Goal: Find specific page/section: Find specific page/section

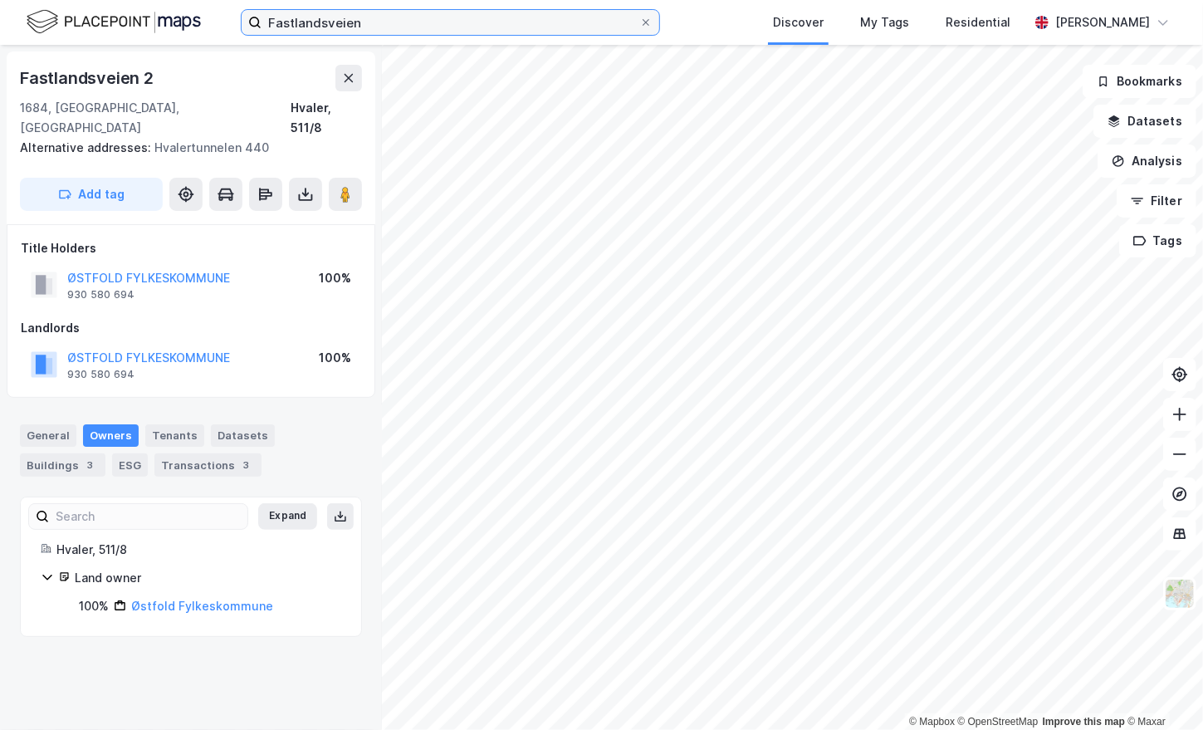
click at [300, 22] on input "Fastlandsveien" at bounding box center [450, 22] width 378 height 25
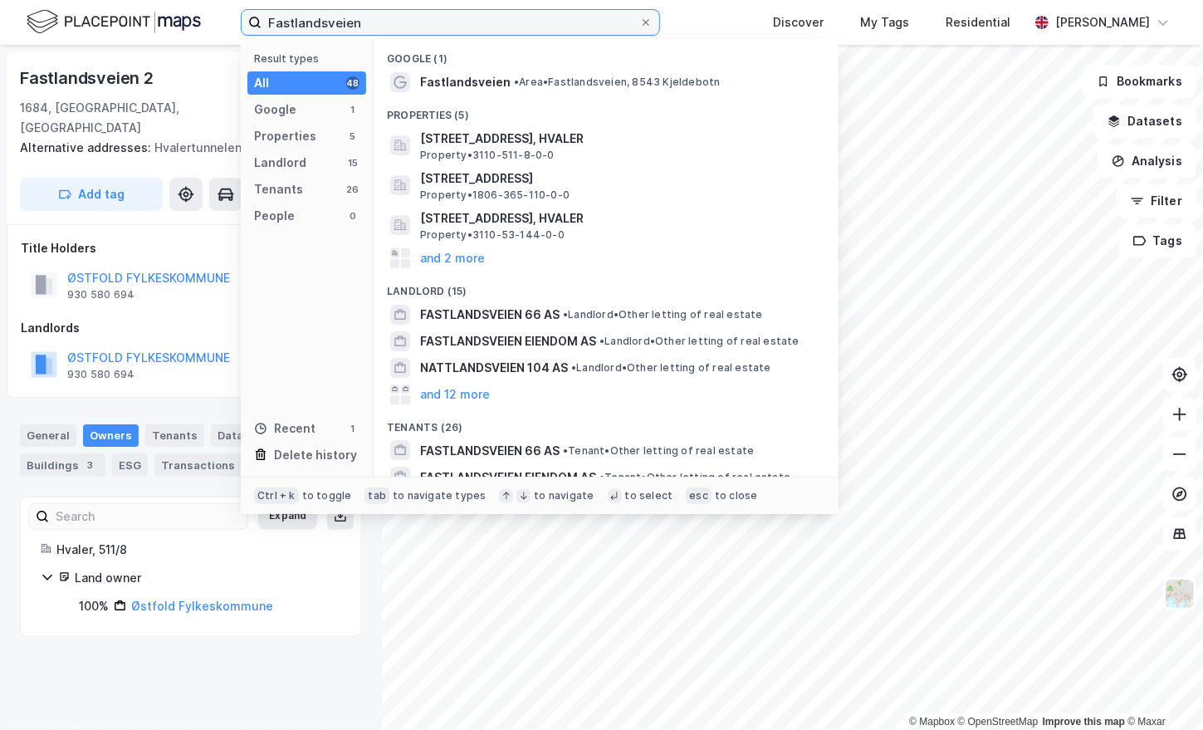
click at [300, 22] on input "Fastlandsveien" at bounding box center [450, 22] width 378 height 25
paste input "Nycoveien, 1"
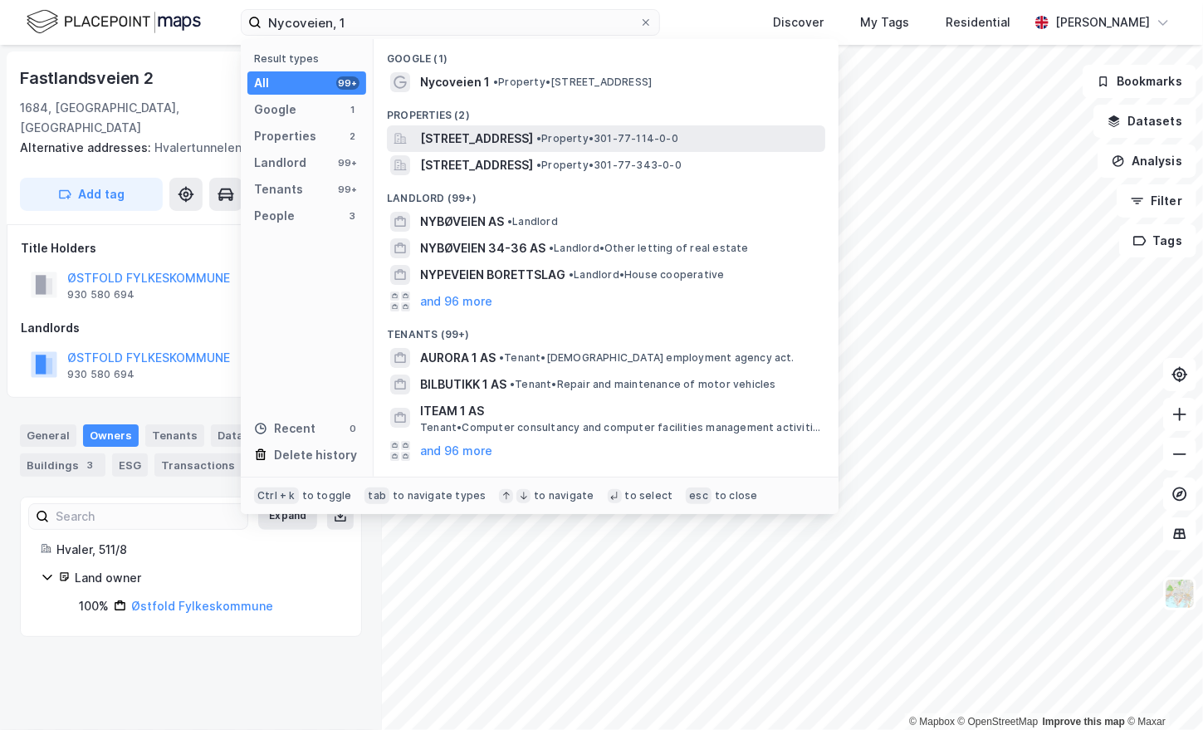
click at [533, 144] on span "[STREET_ADDRESS]" at bounding box center [476, 139] width 113 height 20
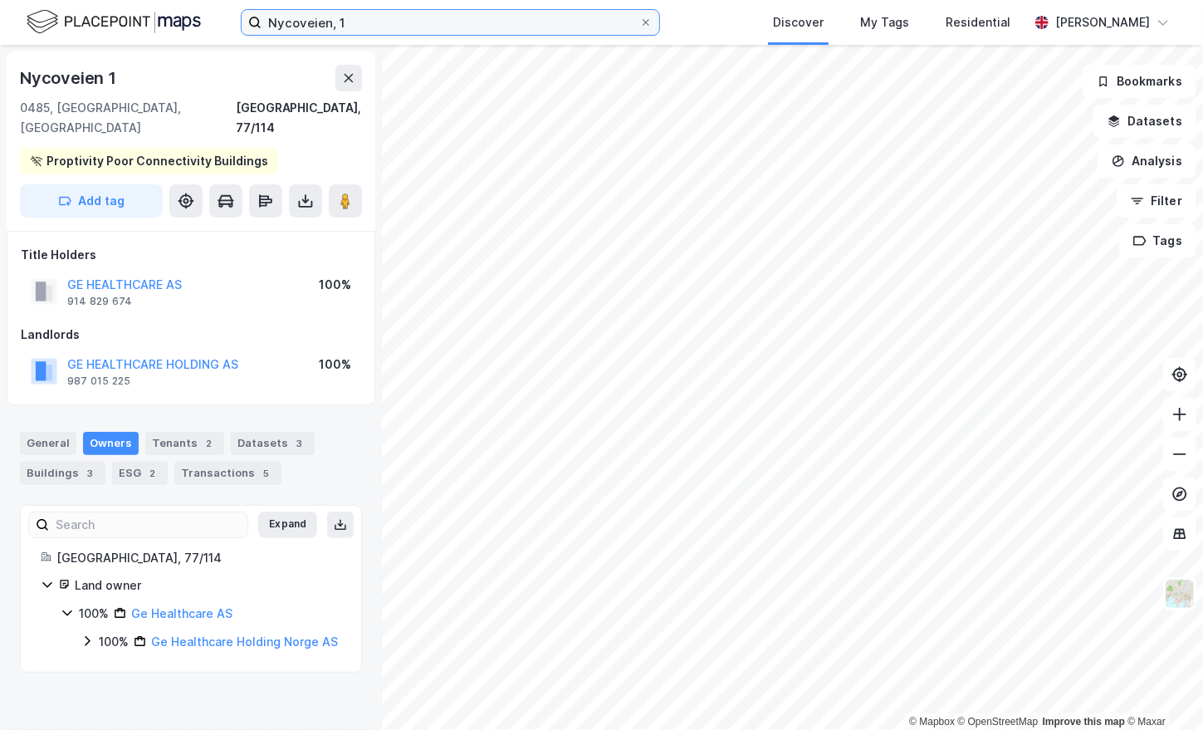
click at [315, 17] on input "Nycoveien, 1" at bounding box center [450, 22] width 378 height 25
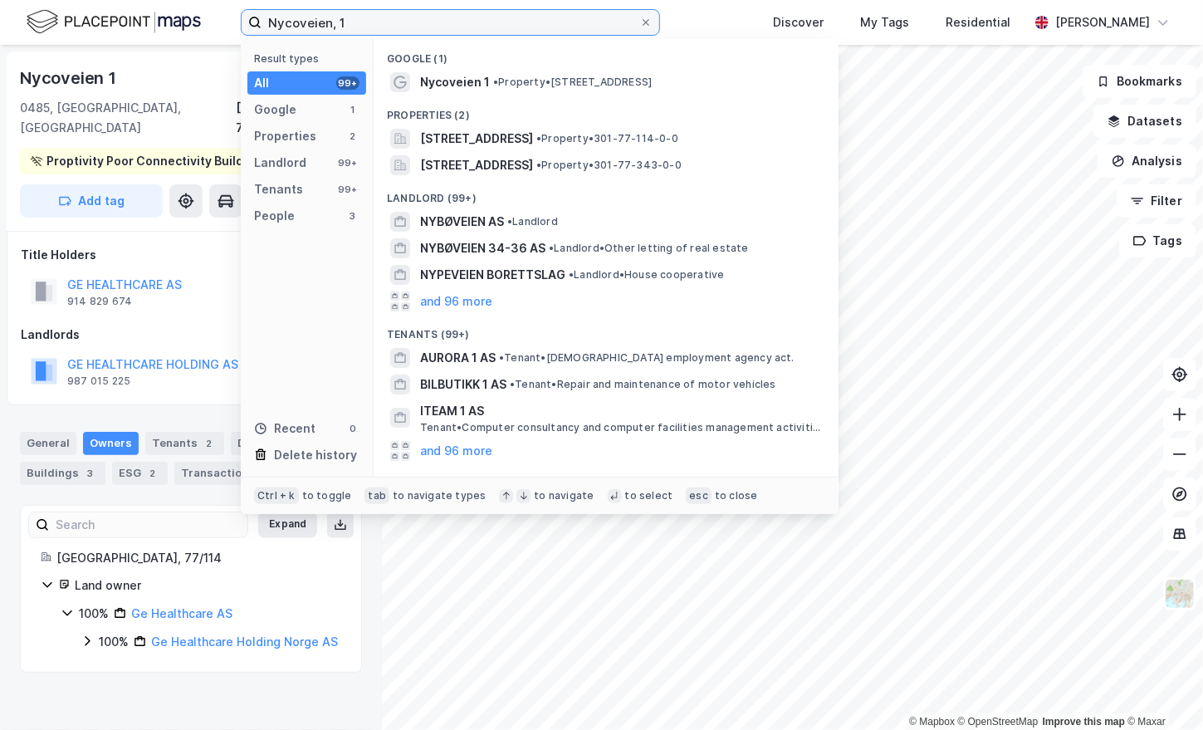
click at [315, 17] on input "Nycoveien, 1" at bounding box center [450, 22] width 378 height 25
paste input "Innspurten, 15"
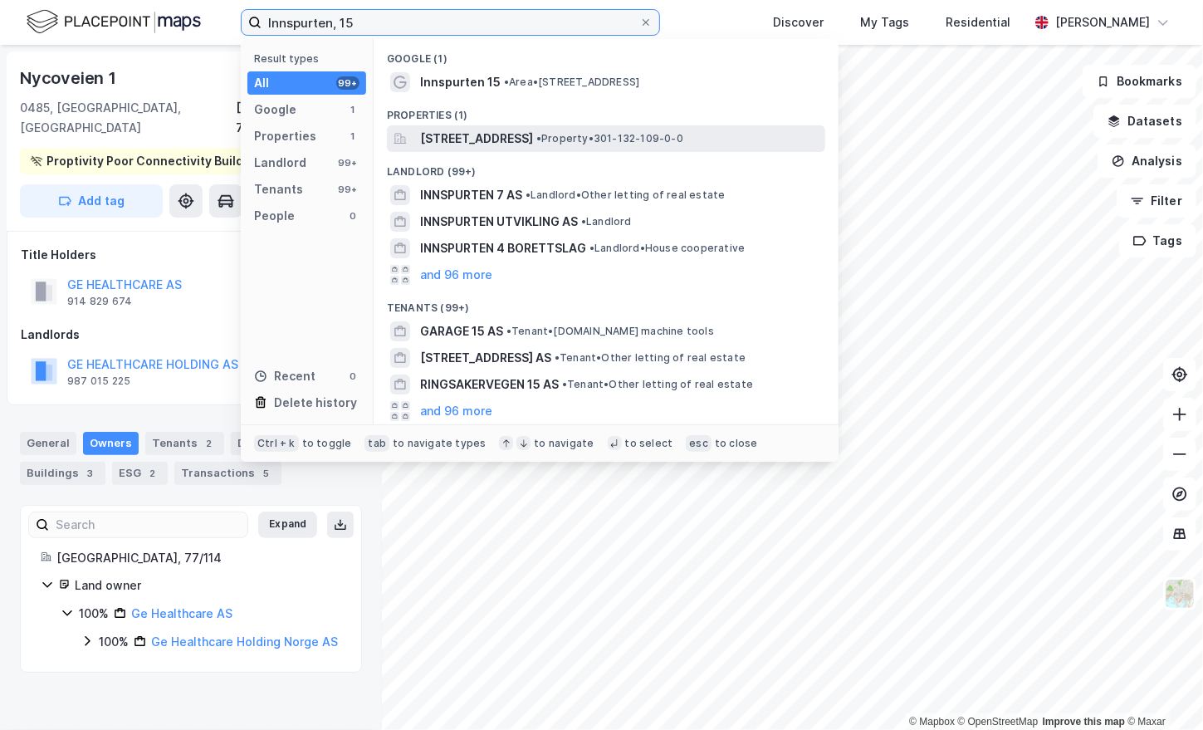
type input "Innspurten, 15"
click at [533, 136] on span "[STREET_ADDRESS]" at bounding box center [476, 139] width 113 height 20
